Goal: Information Seeking & Learning: Learn about a topic

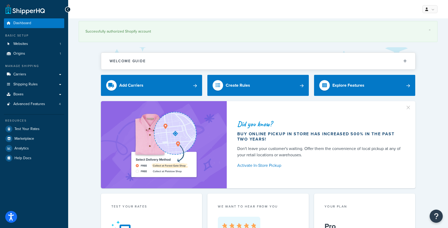
click at [84, 115] on div "Did you know? Buy online pickup in store has increased 500% in the past two yea…" at bounding box center [258, 144] width 359 height 87
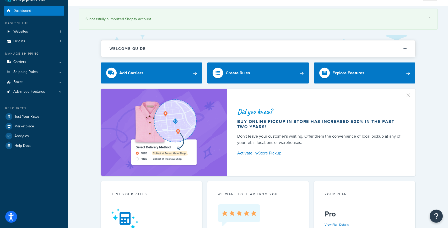
scroll to position [13, 0]
click at [34, 65] on link "Carriers" at bounding box center [34, 62] width 60 height 10
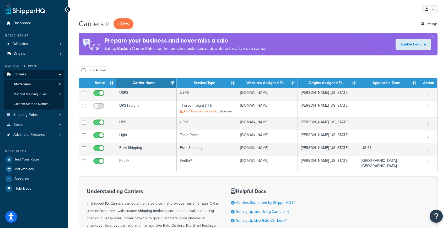
click at [433, 37] on button "button" at bounding box center [433, 37] width 1 height 1
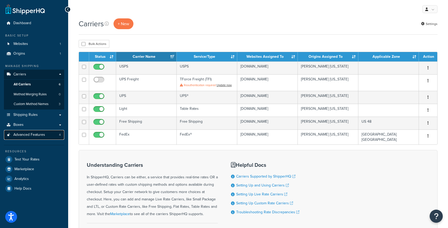
click at [40, 136] on span "Advanced Features" at bounding box center [29, 134] width 32 height 4
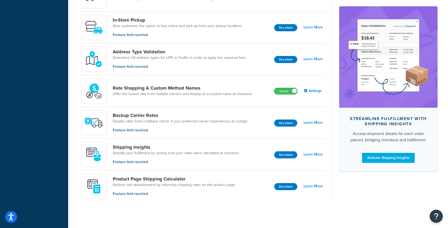
scroll to position [198, 0]
click at [289, 188] on button "See plans" at bounding box center [285, 186] width 23 height 7
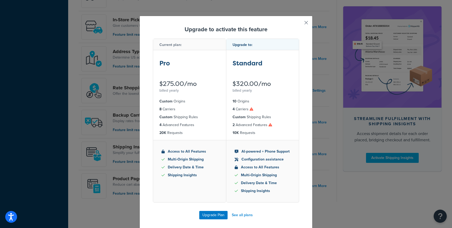
click at [299, 24] on button "button" at bounding box center [298, 24] width 1 height 1
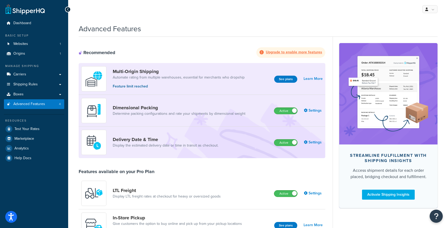
click at [197, 28] on div "Advanced Features" at bounding box center [258, 27] width 359 height 13
